Goal: Find specific page/section: Find specific page/section

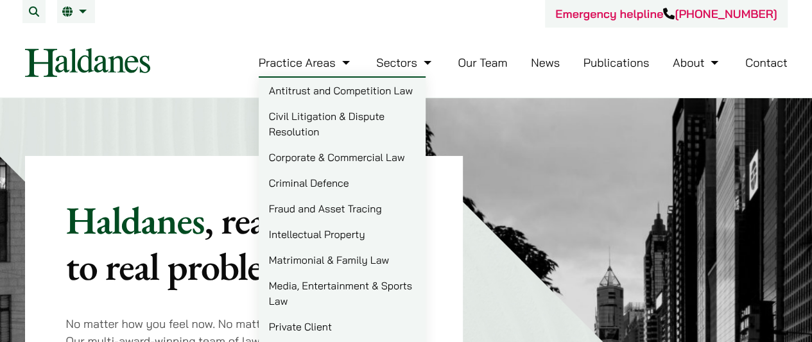
click at [331, 56] on link "Practice Areas" at bounding box center [306, 62] width 94 height 15
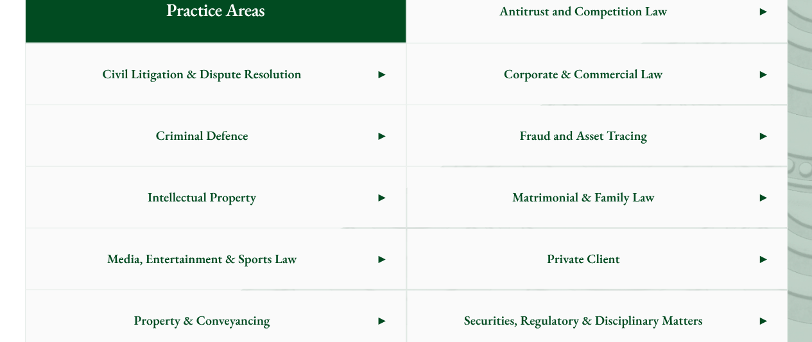
scroll to position [722, 0]
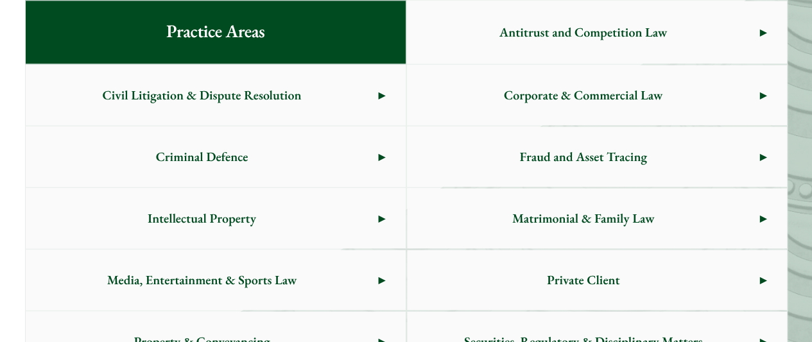
click at [527, 106] on span "Corporate & Commercial Law" at bounding box center [583, 95] width 353 height 60
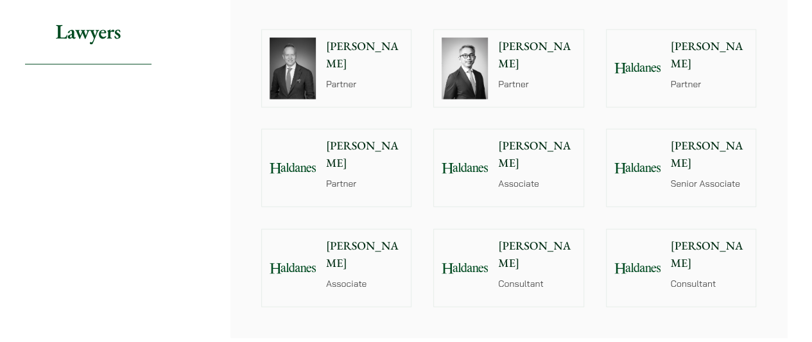
scroll to position [1284, 0]
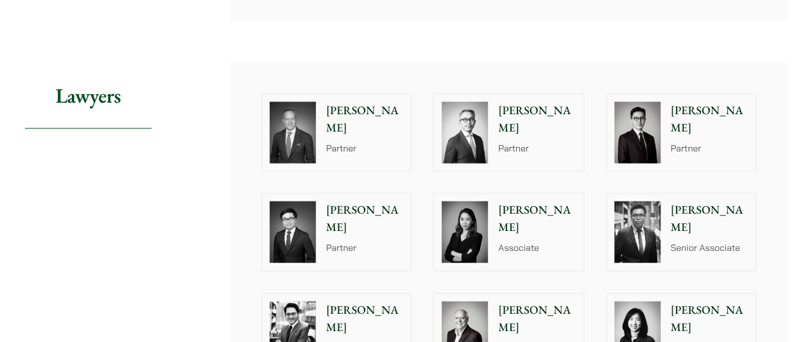
click at [362, 114] on p "[PERSON_NAME]" at bounding box center [365, 119] width 78 height 35
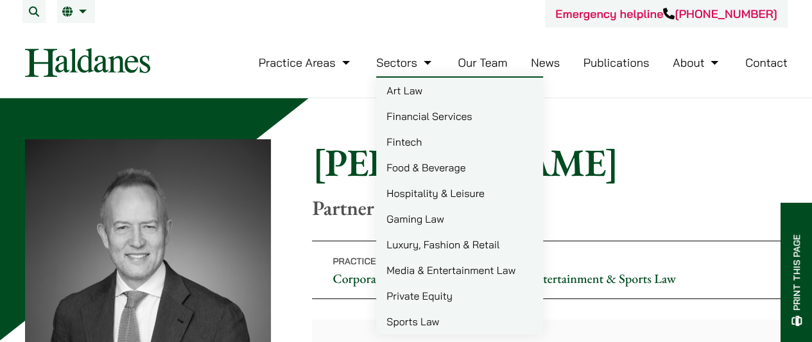
click at [701, 141] on h1 "[PERSON_NAME]" at bounding box center [549, 162] width 475 height 46
